Goal: Task Accomplishment & Management: Use online tool/utility

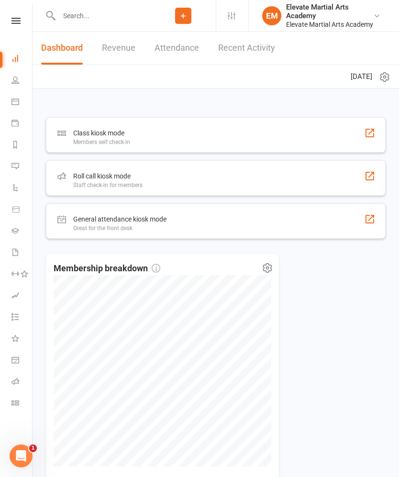
click at [379, 16] on link "EM Elevate Martial Arts Academy Elevate Martial Arts Academy" at bounding box center [322, 16] width 121 height 26
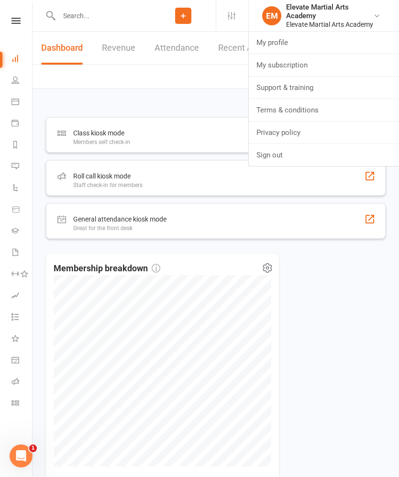
click at [312, 152] on link "Sign out" at bounding box center [324, 155] width 150 height 22
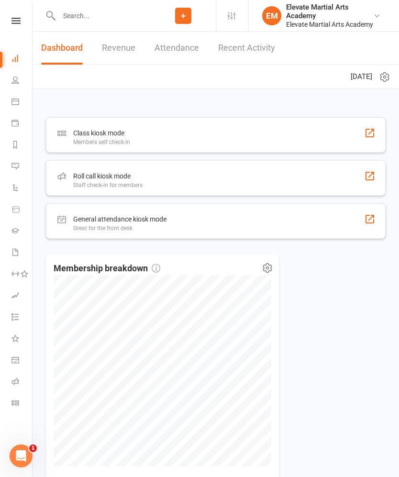
click at [14, 20] on icon at bounding box center [15, 21] width 9 height 6
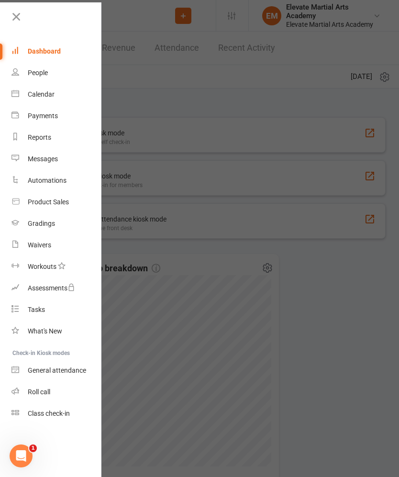
click at [44, 94] on div "Calendar" at bounding box center [41, 94] width 27 height 8
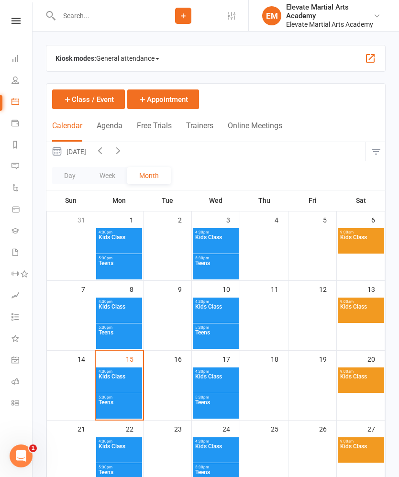
click at [377, 56] on div "Kiosk modes: General attendance General attendance Class Roll call" at bounding box center [216, 58] width 340 height 27
click at [374, 58] on button "button" at bounding box center [369, 58] width 11 height 11
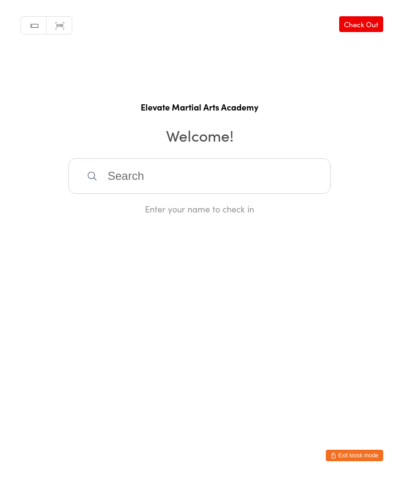
click at [378, 60] on div "Manual search Scanner input Check Out Elevate Martial Arts Academy Welcome! Ent…" at bounding box center [199, 107] width 399 height 215
